Goal: Information Seeking & Learning: Understand process/instructions

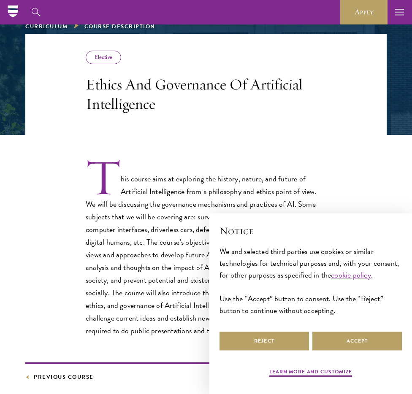
scroll to position [106, 0]
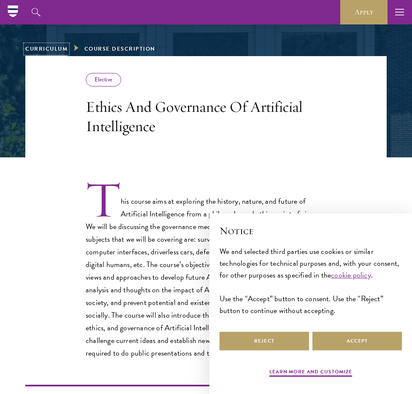
click at [53, 47] on link "Curriculum" at bounding box center [46, 49] width 42 height 8
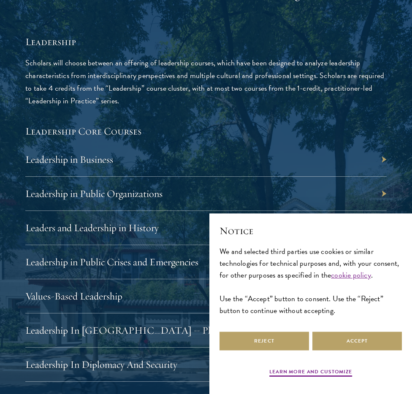
scroll to position [1597, 0]
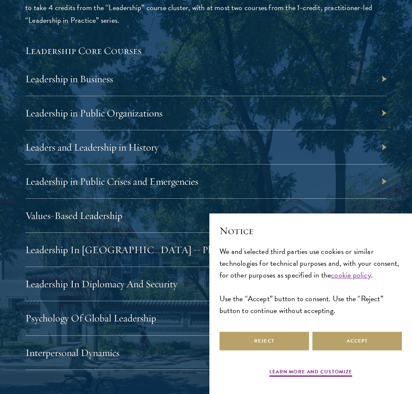
click at [381, 182] on div "Leadership in Public Crises and Emergencies" at bounding box center [205, 182] width 361 height 34
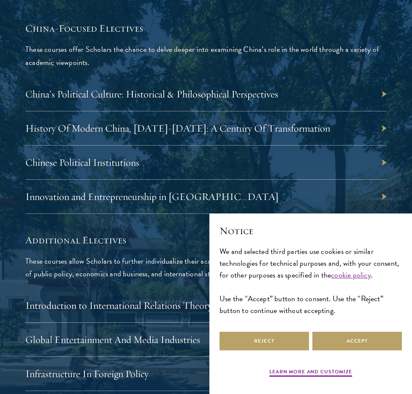
scroll to position [2914, 0]
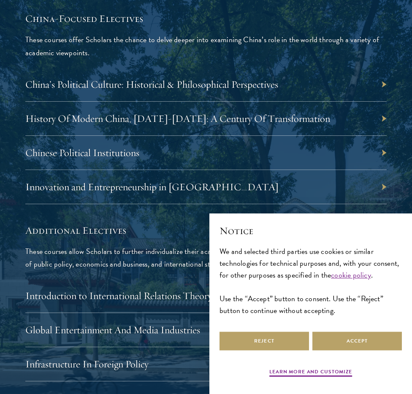
click at [385, 119] on div "History Of Modern China, 1911-2011: A Century Of Transformation" at bounding box center [205, 119] width 361 height 34
click at [383, 119] on div "History Of Modern China, 1911-2011: A Century Of Transformation" at bounding box center [205, 119] width 361 height 34
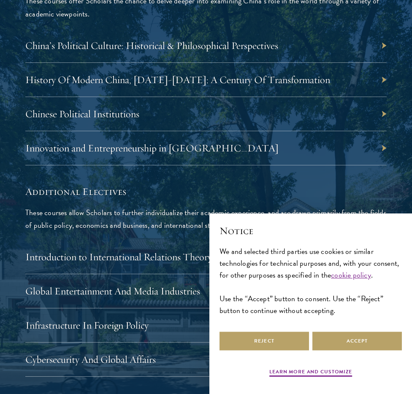
scroll to position [3002, 0]
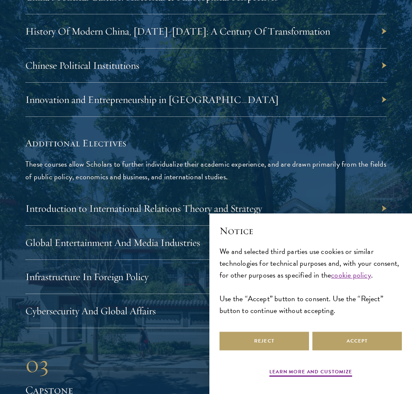
click at [384, 103] on div "Innovation and Entrepreneurship in China" at bounding box center [205, 100] width 361 height 34
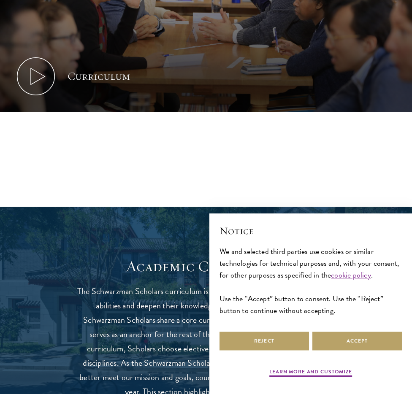
scroll to position [0, 0]
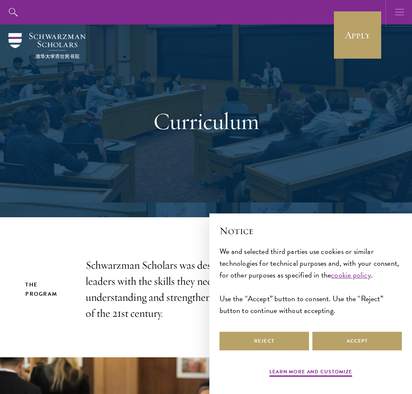
click at [399, 22] on icon "button" at bounding box center [399, 12] width 9 height 24
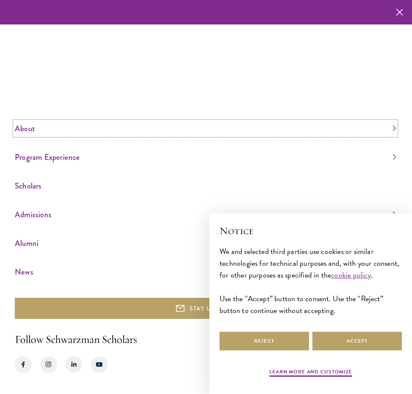
click at [29, 128] on link "About" at bounding box center [205, 129] width 381 height 14
click at [32, 88] on link "Overview" at bounding box center [26, 87] width 22 height 8
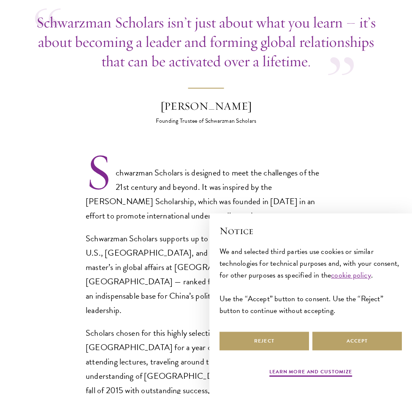
scroll to position [430, 0]
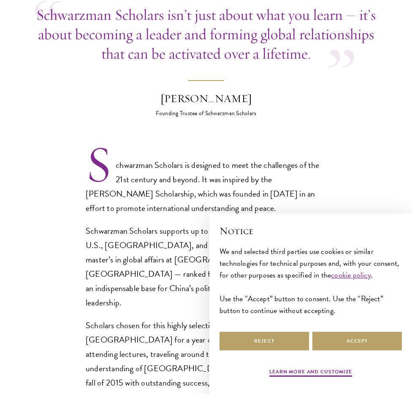
drag, startPoint x: 154, startPoint y: 213, endPoint x: 117, endPoint y: 140, distance: 82.1
click at [152, 224] on p "Schwarzman Scholars supports up to 200 Scholars annually from the U.S., China, …" at bounding box center [206, 267] width 241 height 86
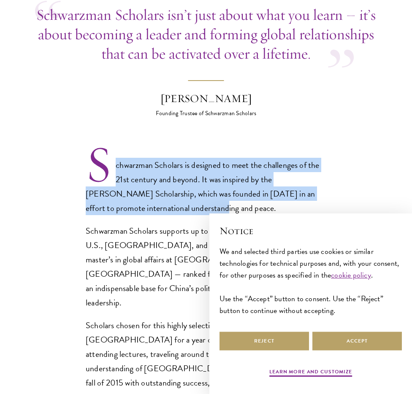
drag, startPoint x: 112, startPoint y: 138, endPoint x: 200, endPoint y: 193, distance: 104.1
click at [200, 192] on section "Opportunity in China Gain firsthand experience in China, one of the world's mos…" at bounding box center [206, 343] width 412 height 941
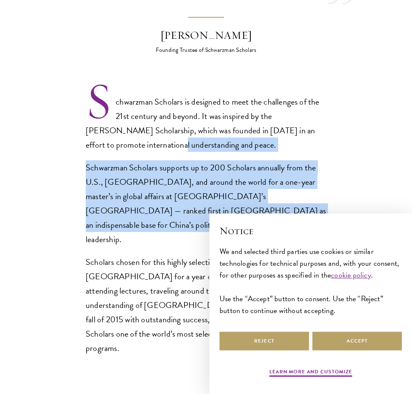
drag, startPoint x: 192, startPoint y: 208, endPoint x: 155, endPoint y: 121, distance: 94.9
click at [155, 121] on div "Schwarzman Scholars is designed to meet the challenges of the 21st century and …" at bounding box center [206, 225] width 241 height 261
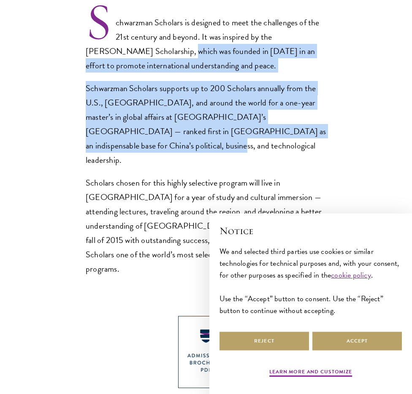
scroll to position [799, 0]
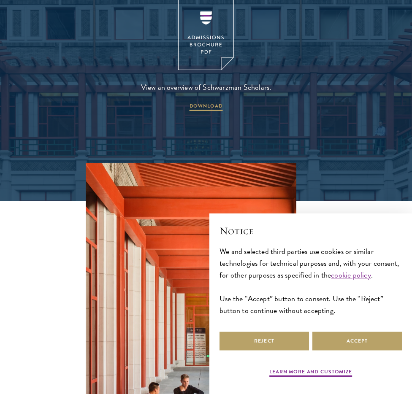
scroll to position [1517, 0]
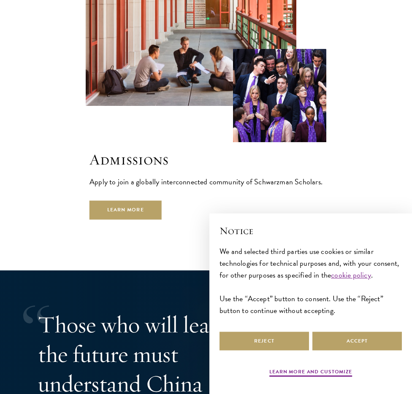
click at [358, 97] on div "Admissions Apply to join a globally interconnected community of Schwarzman Scho…" at bounding box center [205, 22] width 361 height 394
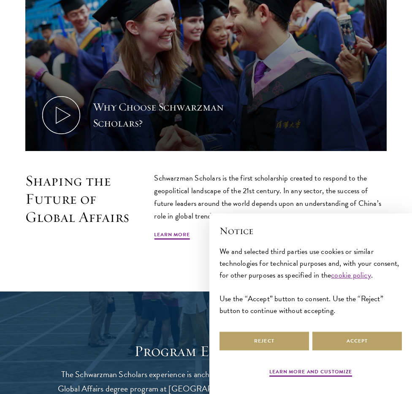
scroll to position [549, 0]
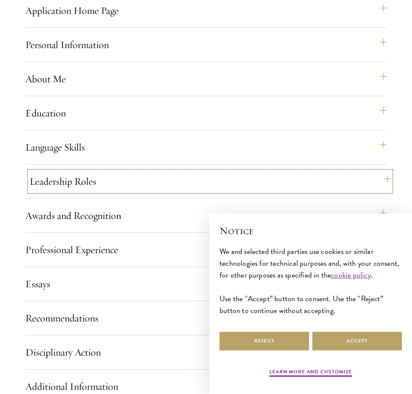
click at [130, 192] on button "Leadership Roles" at bounding box center [210, 181] width 361 height 20
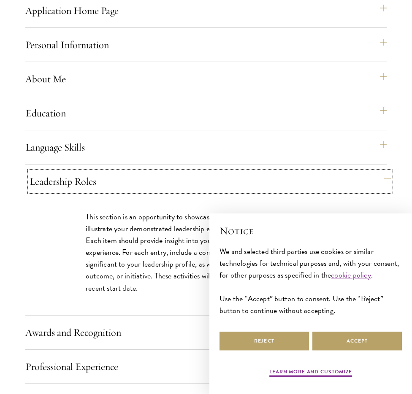
click at [130, 192] on button "Leadership Roles" at bounding box center [210, 181] width 361 height 20
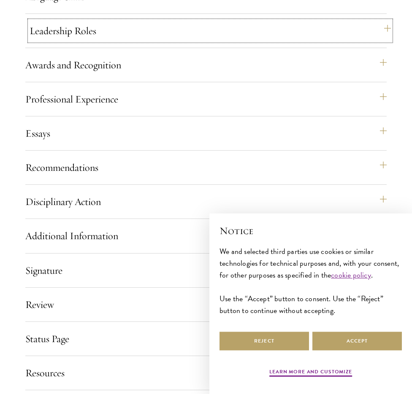
scroll to position [964, 0]
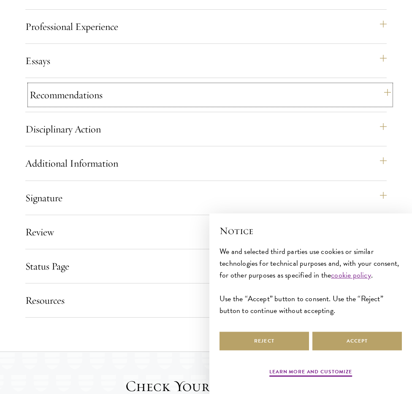
click at [136, 105] on button "Recommendations" at bounding box center [210, 95] width 361 height 20
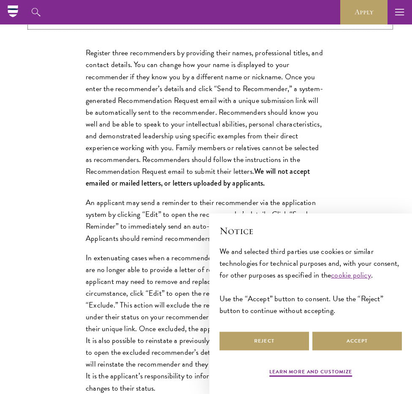
scroll to position [1036, 0]
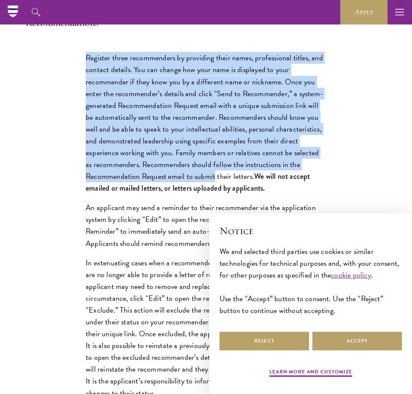
drag, startPoint x: 84, startPoint y: 86, endPoint x: 220, endPoint y: 206, distance: 181.2
click at [220, 206] on div "Register three recommenders by providing their names, professional titles, and …" at bounding box center [205, 296] width 291 height 515
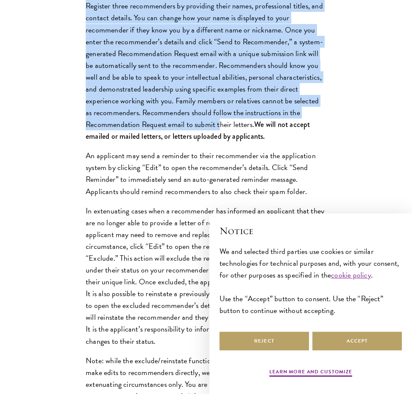
click at [246, 125] on p "Register three recommenders by providing their names, professional titles, and …" at bounding box center [206, 71] width 241 height 142
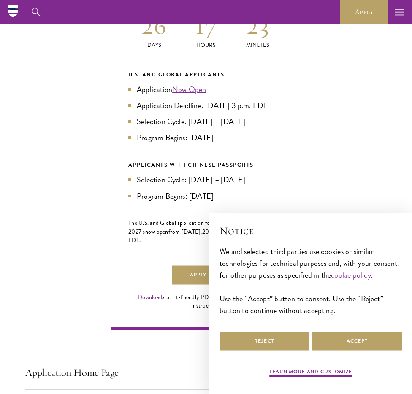
scroll to position [305, 0]
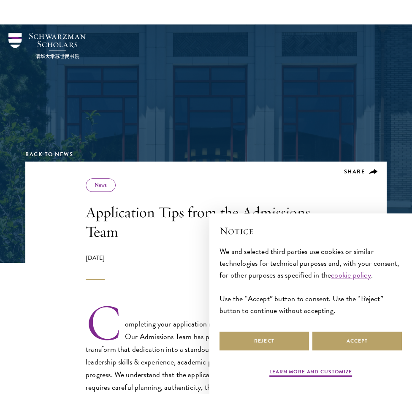
scroll to position [357, 0]
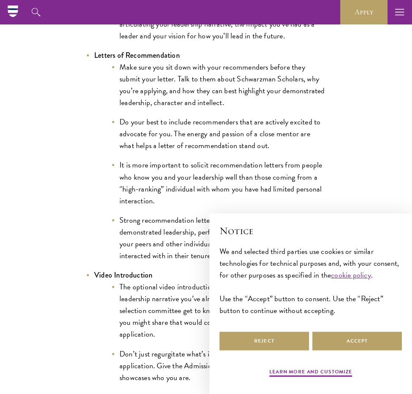
scroll to position [1117, 0]
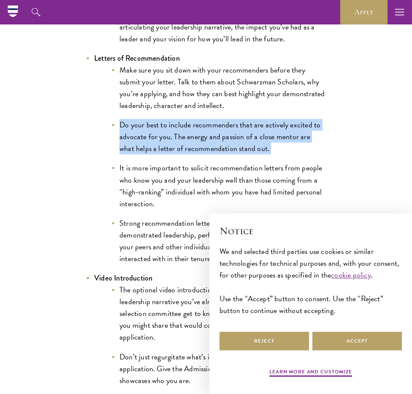
drag, startPoint x: 246, startPoint y: 148, endPoint x: 207, endPoint y: 105, distance: 58.0
click at [207, 105] on ul "Make sure you sit down with your recommenders before they submit your letter. T…" at bounding box center [210, 164] width 232 height 200
click at [209, 127] on li "Do your best to include recommenders that are actively excited to advocate for …" at bounding box center [218, 136] width 215 height 35
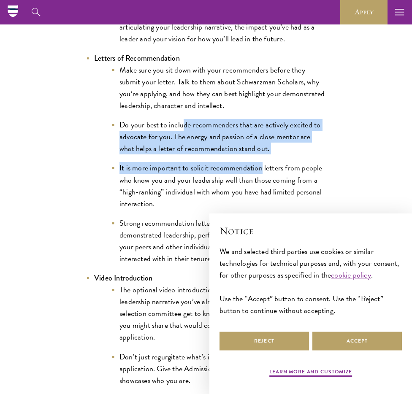
drag, startPoint x: 182, startPoint y: 110, endPoint x: 260, endPoint y: 154, distance: 90.3
click at [260, 154] on ul "Make sure you sit down with your recommenders before they submit your letter. T…" at bounding box center [210, 164] width 232 height 200
click at [260, 162] on li "It is more important to solicit recommendation letters from people who know you…" at bounding box center [218, 185] width 215 height 47
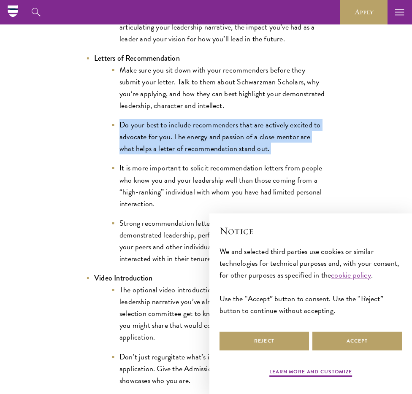
drag, startPoint x: 269, startPoint y: 144, endPoint x: 187, endPoint y: 105, distance: 91.0
click at [186, 105] on ul "Make sure you sit down with your recommenders before they submit your letter. T…" at bounding box center [210, 164] width 232 height 200
click at [187, 105] on ul "Make sure you sit down with your recommenders before they submit your letter. T…" at bounding box center [210, 164] width 232 height 200
drag, startPoint x: 161, startPoint y: 105, endPoint x: 259, endPoint y: 141, distance: 104.3
click at [259, 141] on ul "Make sure you sit down with your recommenders before they submit your letter. T…" at bounding box center [210, 164] width 232 height 200
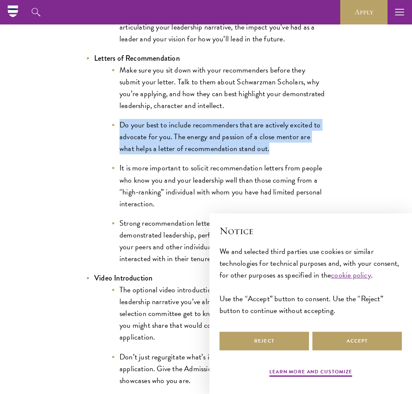
click at [259, 141] on li "Do your best to include recommenders that are actively excited to advocate for …" at bounding box center [218, 136] width 215 height 35
drag, startPoint x: 274, startPoint y: 140, endPoint x: 198, endPoint y: 107, distance: 82.6
click at [198, 107] on ul "Make sure you sit down with your recommenders before they submit your letter. T…" at bounding box center [210, 164] width 232 height 200
drag, startPoint x: 169, startPoint y: 106, endPoint x: 250, endPoint y: 144, distance: 89.5
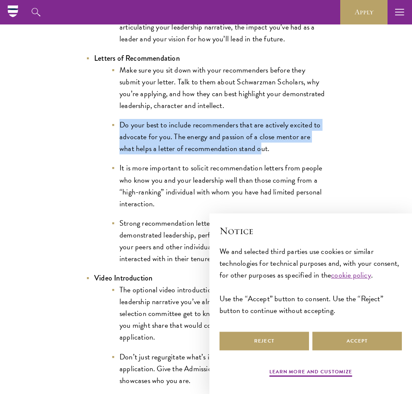
click at [250, 144] on ul "Make sure you sit down with your recommenders before they submit your letter. T…" at bounding box center [210, 164] width 232 height 200
drag, startPoint x: 270, startPoint y: 146, endPoint x: 160, endPoint y: 105, distance: 117.4
click at [160, 105] on ul "Make sure you sit down with your recommenders before they submit your letter. T…" at bounding box center [210, 164] width 232 height 200
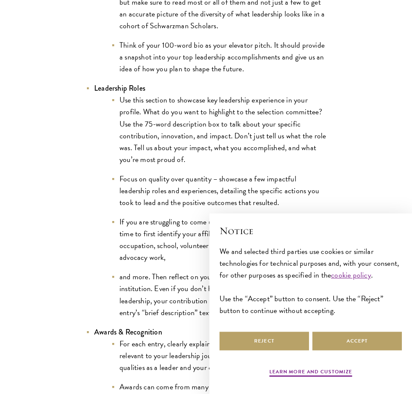
scroll to position [1714, 0]
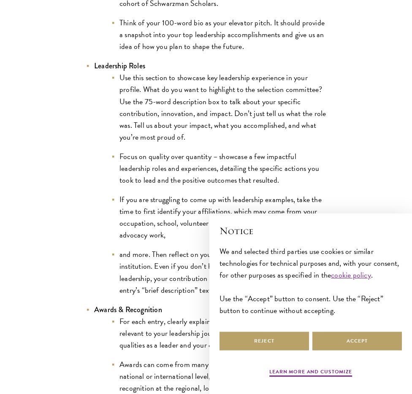
click at [148, 60] on li "Leadership Roles Use this section to showcase key leadership experience in your…" at bounding box center [206, 178] width 241 height 236
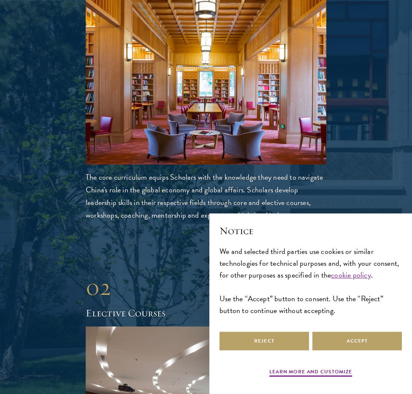
scroll to position [1298, 0]
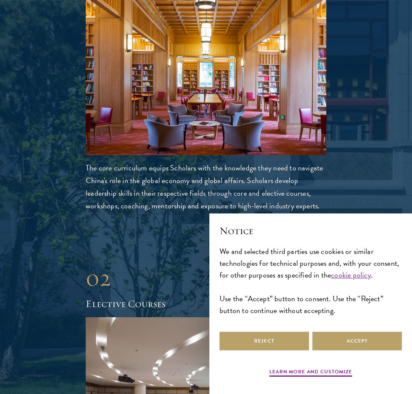
drag, startPoint x: 127, startPoint y: 147, endPoint x: 232, endPoint y: 197, distance: 116.7
click at [232, 197] on p "The core curriculum equips Scholars with the knowledge they need to navigate Ch…" at bounding box center [206, 187] width 241 height 51
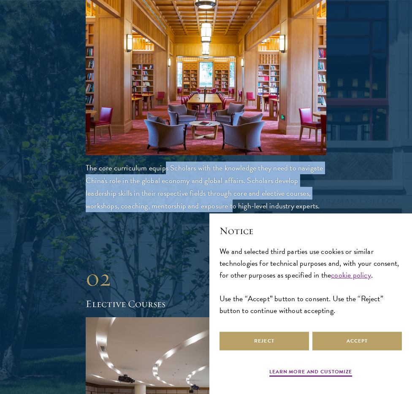
drag, startPoint x: 232, startPoint y: 197, endPoint x: 165, endPoint y: 152, distance: 81.0
click at [165, 162] on p "The core curriculum equips Scholars with the knowledge they need to navigate Ch…" at bounding box center [206, 187] width 241 height 51
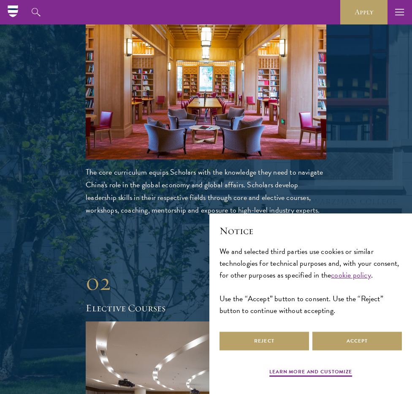
click at [162, 166] on p "The core curriculum equips Scholars with the knowledge they need to navigate Ch…" at bounding box center [206, 191] width 241 height 51
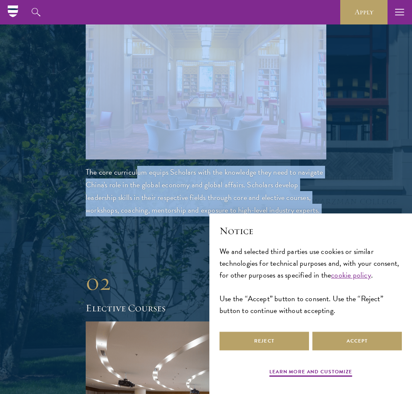
drag, startPoint x: 136, startPoint y: 154, endPoint x: 287, endPoint y: 205, distance: 159.6
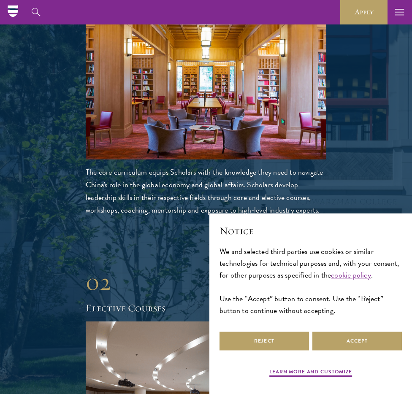
click at [290, 198] on p "The core curriculum equips Scholars with the knowledge they need to navigate Ch…" at bounding box center [206, 191] width 241 height 51
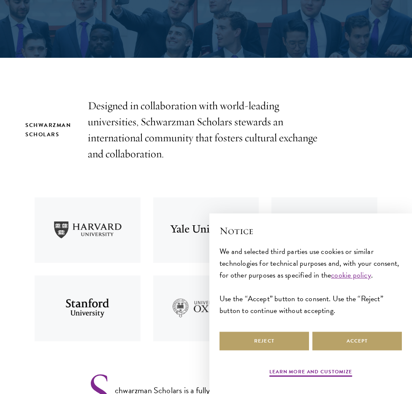
scroll to position [206, 0]
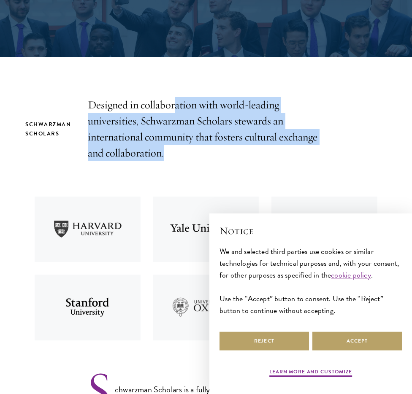
drag, startPoint x: 222, startPoint y: 155, endPoint x: 175, endPoint y: 99, distance: 73.1
click at [175, 99] on p "Designed in collaboration with world-leading universities, Schwarzman Scholars …" at bounding box center [208, 129] width 241 height 64
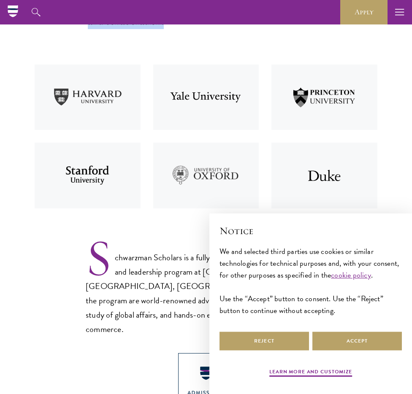
scroll to position [0, 0]
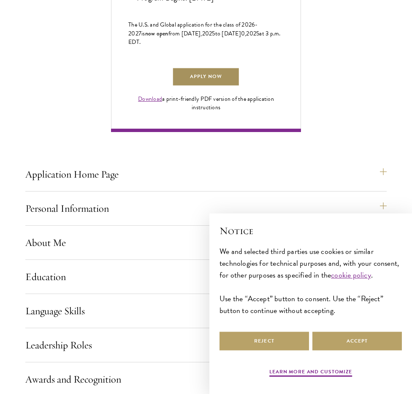
click at [207, 87] on link "Apply Now" at bounding box center [206, 77] width 68 height 19
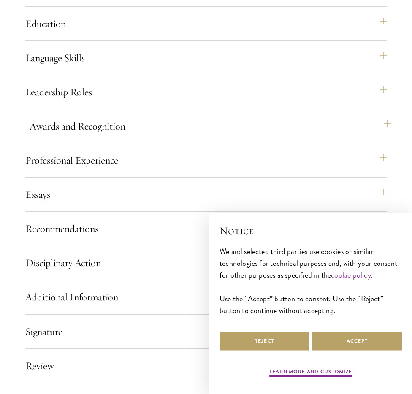
scroll to position [843, 0]
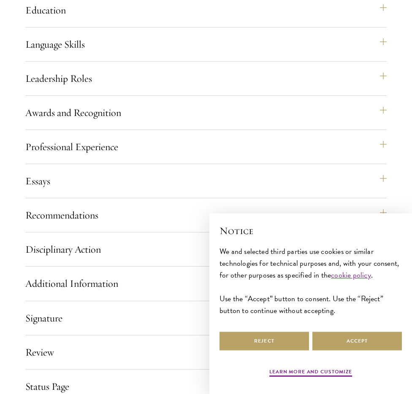
click at [153, 233] on div "Recommendations Register three recommenders by providing their names, professio…" at bounding box center [205, 218] width 361 height 27
click at [154, 225] on button "Recommendations" at bounding box center [210, 215] width 361 height 20
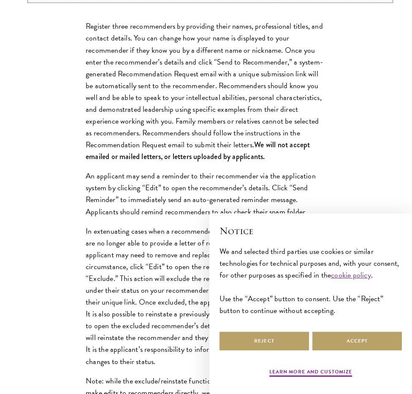
scroll to position [1075, 0]
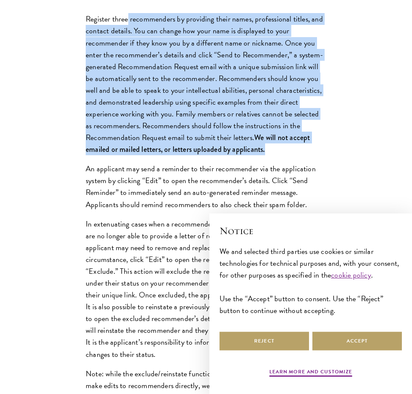
drag, startPoint x: 130, startPoint y: 49, endPoint x: 279, endPoint y: 183, distance: 200.0
click at [279, 183] on div "Register three recommenders by providing their names, professional titles, and …" at bounding box center [205, 257] width 291 height 515
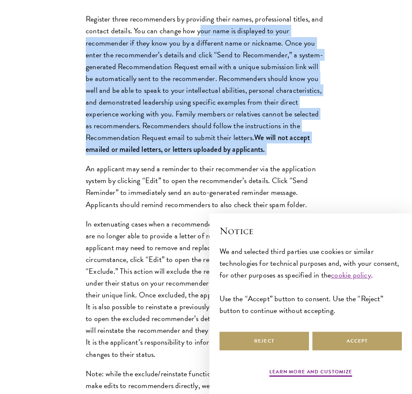
drag, startPoint x: 282, startPoint y: 186, endPoint x: 200, endPoint y: 51, distance: 157.7
click at [200, 52] on div "Register three recommenders by providing their names, professional titles, and …" at bounding box center [205, 257] width 291 height 515
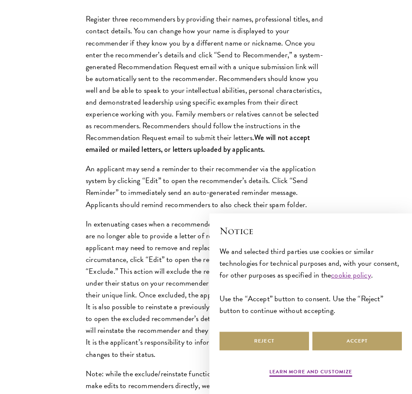
click at [182, 48] on p "Register three recommenders by providing their names, professional titles, and …" at bounding box center [206, 84] width 241 height 142
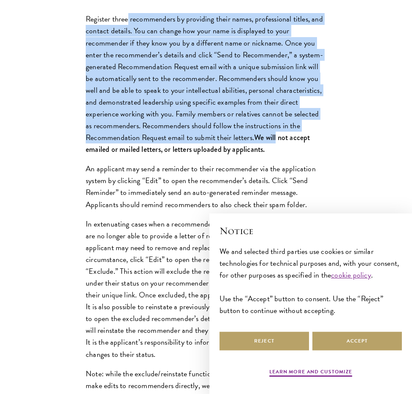
drag, startPoint x: 127, startPoint y: 39, endPoint x: 284, endPoint y: 168, distance: 202.5
click at [282, 155] on p "Register three recommenders by providing their names, professional titles, and …" at bounding box center [206, 84] width 241 height 142
click at [284, 155] on strong "We will not accept emailed or mailed letters, or letters uploaded by applicants." at bounding box center [198, 143] width 225 height 23
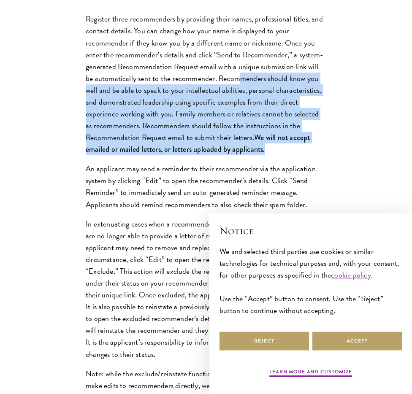
drag, startPoint x: 284, startPoint y: 181, endPoint x: 228, endPoint y: 111, distance: 89.2
click at [228, 110] on p "Register three recommenders by providing their names, professional titles, and …" at bounding box center [206, 84] width 241 height 142
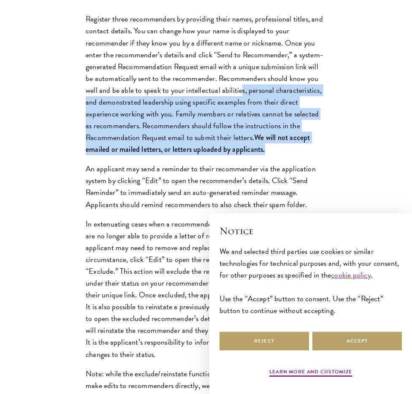
click at [228, 111] on p "Register three recommenders by providing their names, professional titles, and …" at bounding box center [206, 84] width 241 height 142
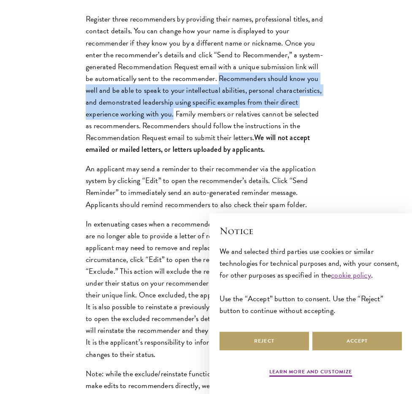
drag, startPoint x: 210, startPoint y: 104, endPoint x: 138, endPoint y: 141, distance: 80.4
click at [138, 141] on p "Register three recommenders by providing their names, professional titles, and …" at bounding box center [206, 84] width 241 height 142
copy p "Recommenders should know you well and be able to speak to your intellectual abi…"
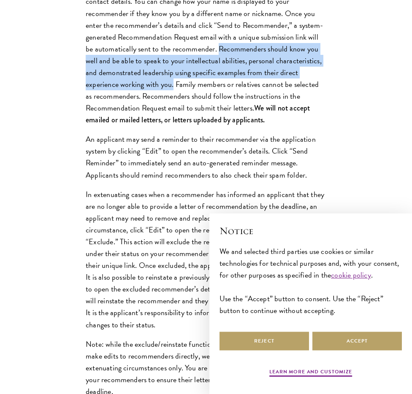
scroll to position [1114, 0]
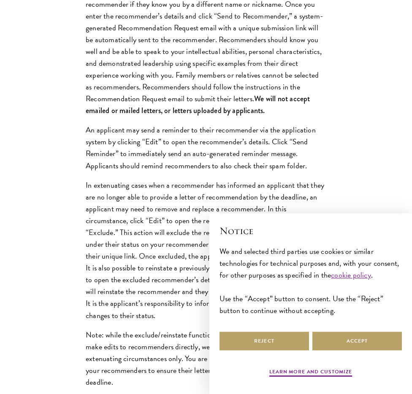
click at [149, 171] on p "An applicant may send a reminder to their recommender via the application syste…" at bounding box center [206, 147] width 241 height 47
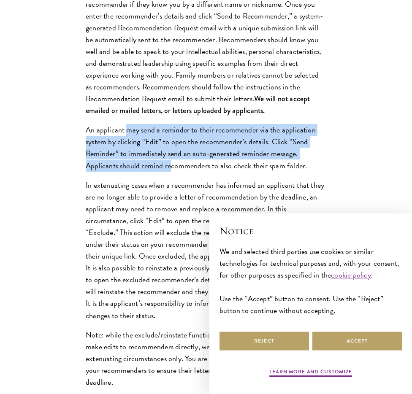
drag, startPoint x: 127, startPoint y: 152, endPoint x: 178, endPoint y: 210, distance: 77.5
click at [176, 207] on div "Register three recommenders by providing their names, professional titles, and …" at bounding box center [205, 219] width 291 height 515
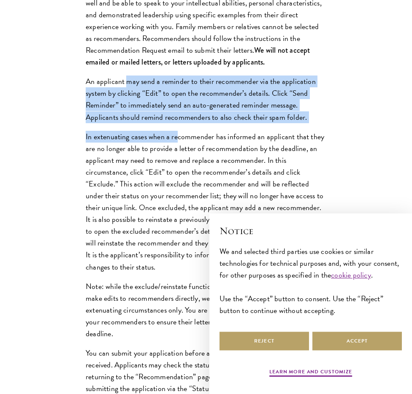
scroll to position [1181, 0]
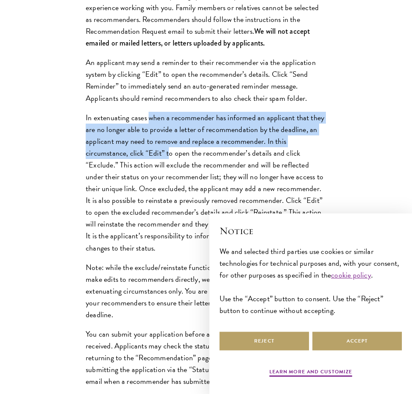
drag, startPoint x: 149, startPoint y: 142, endPoint x: 174, endPoint y: 185, distance: 50.0
click at [171, 182] on p "In extenuating cases when a recommender has informed an applicant that they are…" at bounding box center [206, 183] width 241 height 142
click at [146, 157] on p "In extenuating cases when a recommender has informed an applicant that they are…" at bounding box center [206, 183] width 241 height 142
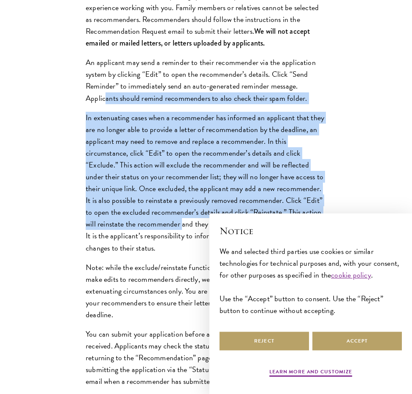
drag, startPoint x: 106, startPoint y: 127, endPoint x: 173, endPoint y: 260, distance: 148.8
click at [173, 260] on div "Register three recommenders by providing their names, professional titles, and …" at bounding box center [205, 151] width 291 height 515
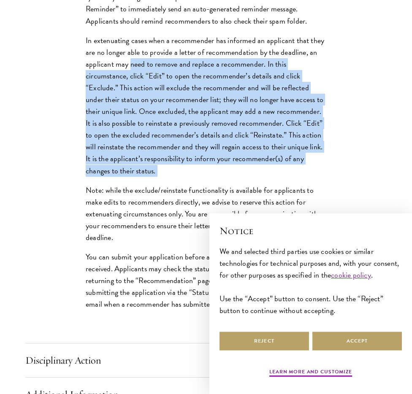
drag, startPoint x: 169, startPoint y: 203, endPoint x: 131, endPoint y: 92, distance: 117.1
click at [131, 93] on div "Register three recommenders by providing their names, professional titles, and …" at bounding box center [205, 74] width 291 height 515
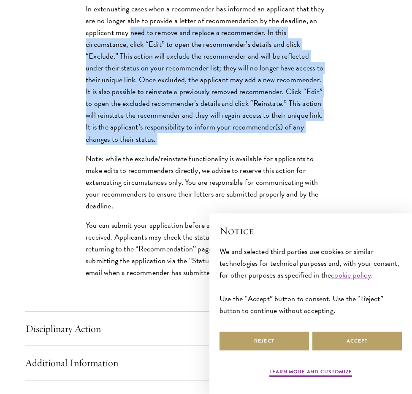
scroll to position [1355, 0]
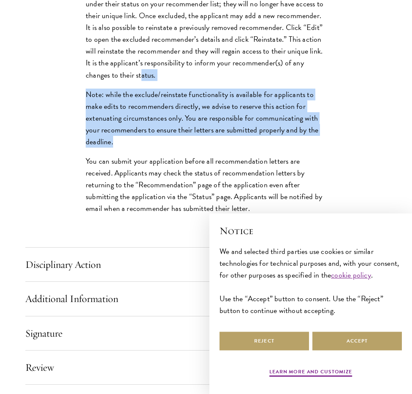
drag, startPoint x: 108, startPoint y: 102, endPoint x: 165, endPoint y: 176, distance: 93.0
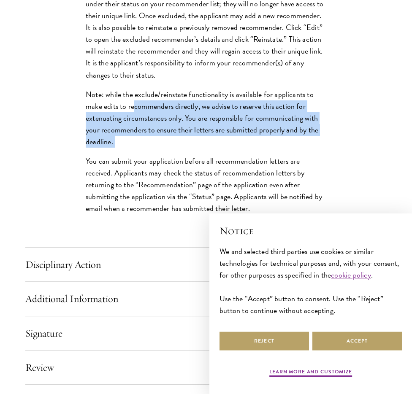
drag, startPoint x: 157, startPoint y: 174, endPoint x: 130, endPoint y: 119, distance: 61.7
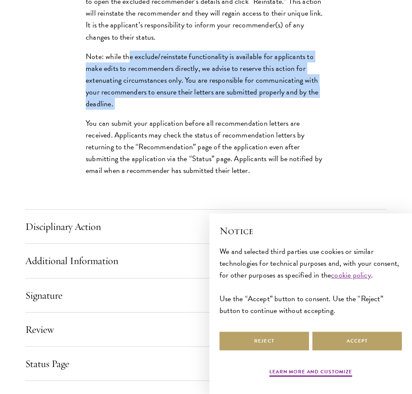
scroll to position [1447, 0]
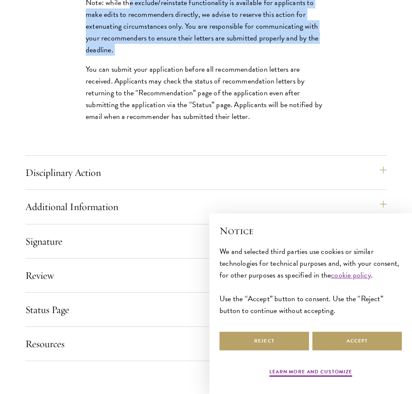
click at [322, 55] on p "Note: while the exclude/reinstate functionality is available for applicants to …" at bounding box center [206, 26] width 241 height 59
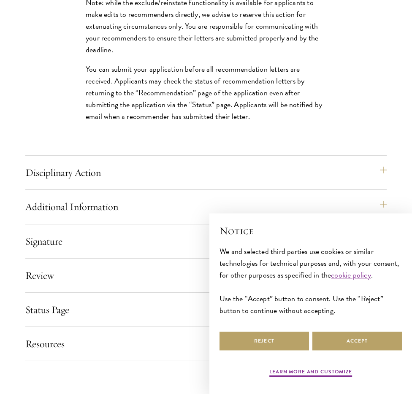
click at [305, 52] on p "Note: while the exclude/reinstate functionality is available for applicants to …" at bounding box center [206, 26] width 241 height 59
